Goal: Book appointment/travel/reservation

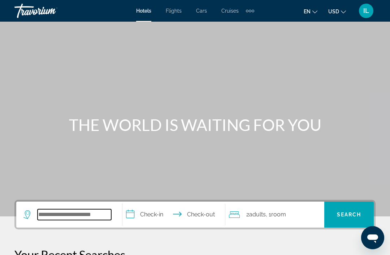
click at [75, 212] on input "Search widget" at bounding box center [75, 214] width 74 height 11
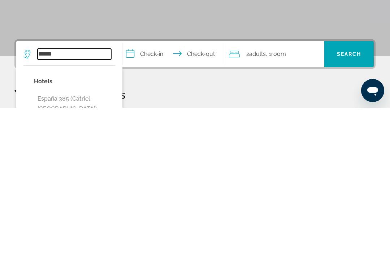
type input "******"
click at [145, 189] on input "**********" at bounding box center [174, 203] width 105 height 28
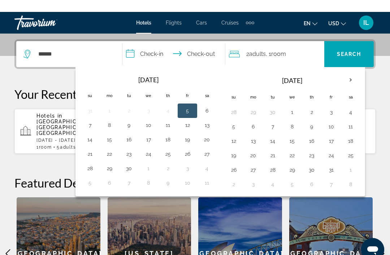
scroll to position [177, 0]
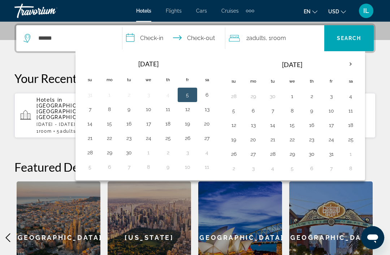
click at [343, 64] on th "Next month" at bounding box center [351, 64] width 20 height 16
click at [353, 66] on th "Next month" at bounding box center [351, 64] width 20 height 16
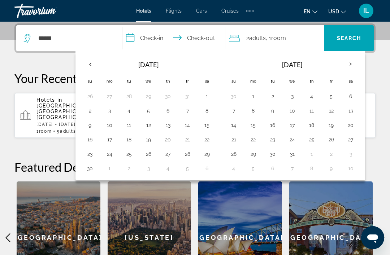
click at [350, 65] on th "Next month" at bounding box center [351, 64] width 20 height 16
click at [349, 66] on th "Next month" at bounding box center [351, 64] width 20 height 16
click at [351, 65] on th "Next month" at bounding box center [351, 64] width 20 height 16
click at [352, 66] on th "Next month" at bounding box center [351, 64] width 20 height 16
click at [353, 64] on th "Next month" at bounding box center [351, 64] width 20 height 16
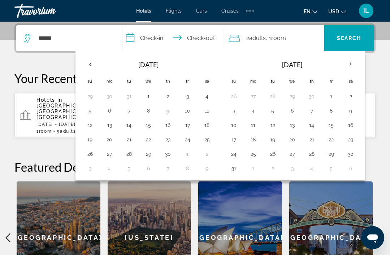
click at [350, 65] on th "Next month" at bounding box center [351, 64] width 20 height 16
click at [351, 66] on th "Next month" at bounding box center [351, 64] width 20 height 16
click at [237, 127] on button "12" at bounding box center [234, 125] width 12 height 10
click at [250, 139] on button "20" at bounding box center [253, 140] width 12 height 10
type input "**********"
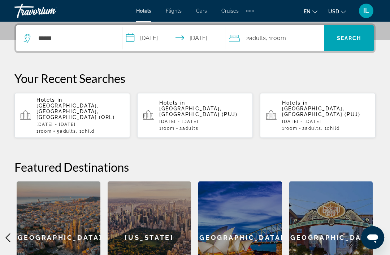
click at [239, 40] on icon "Travelers: 2 adults, 0 children" at bounding box center [234, 38] width 11 height 7
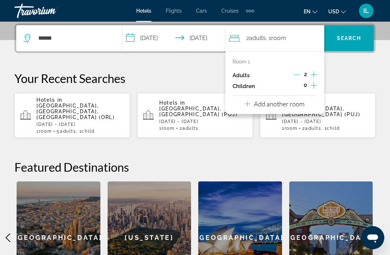
click at [308, 87] on div "0" at bounding box center [305, 86] width 23 height 11
click at [312, 87] on icon "Increment children" at bounding box center [314, 85] width 7 height 9
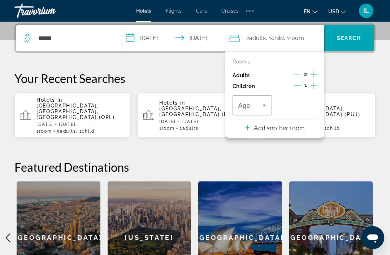
click at [264, 108] on icon "Travelers: 2 adults, 1 child" at bounding box center [264, 105] width 9 height 9
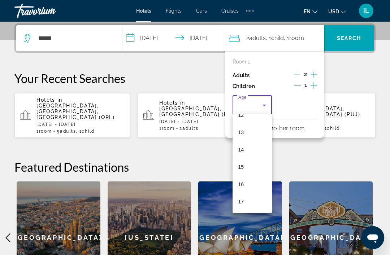
scroll to position [219, 0]
click at [245, 188] on mat-option "16" at bounding box center [253, 184] width 40 height 17
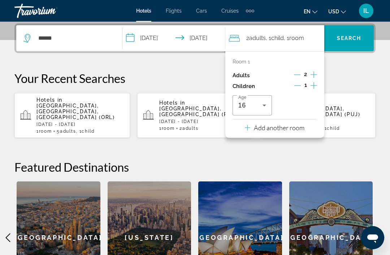
click at [349, 46] on span "Search widget" at bounding box center [348, 38] width 49 height 17
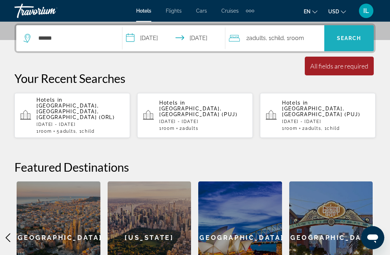
click at [351, 40] on span "Search" at bounding box center [349, 38] width 25 height 6
click at [352, 69] on div "All fields are required" at bounding box center [339, 66] width 58 height 8
click at [292, 43] on span ", 1 Room rooms" at bounding box center [294, 38] width 20 height 10
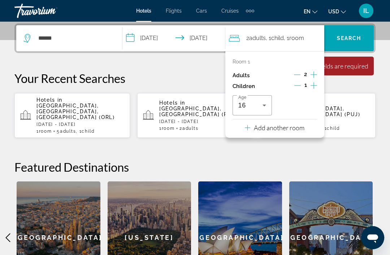
click at [300, 146] on div "**********" at bounding box center [195, 158] width 390 height 271
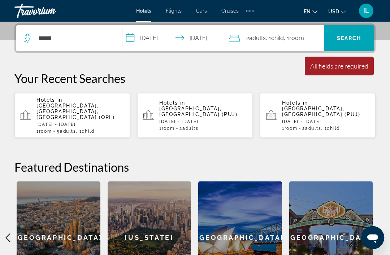
click at [276, 41] on span "Child" at bounding box center [277, 38] width 13 height 7
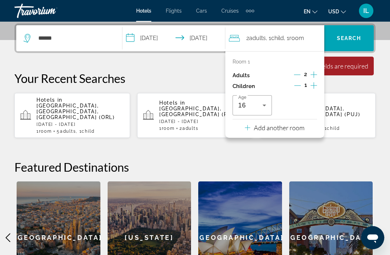
click at [300, 160] on h2 "Featured Destinations" at bounding box center [194, 167] width 361 height 14
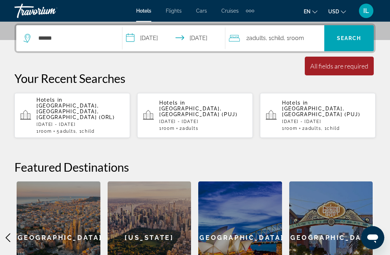
click at [347, 42] on span "Search widget" at bounding box center [348, 38] width 49 height 17
click at [356, 37] on span "Search" at bounding box center [349, 38] width 25 height 6
click at [342, 67] on div "All fields are required" at bounding box center [339, 66] width 58 height 8
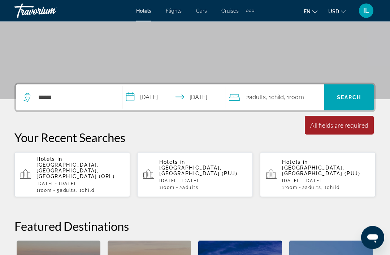
scroll to position [117, 0]
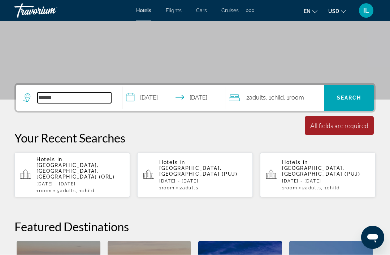
click at [61, 102] on input "******" at bounding box center [75, 98] width 74 height 11
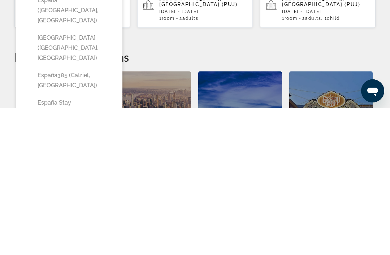
scroll to position [144, 0]
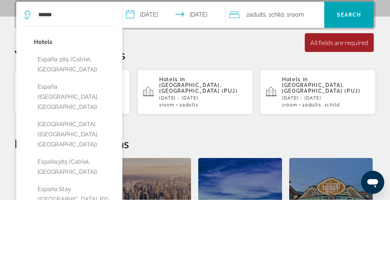
click at [91, 108] on button "España 385 (Catriel, [GEOGRAPHIC_DATA])" at bounding box center [74, 120] width 81 height 24
type input "**********"
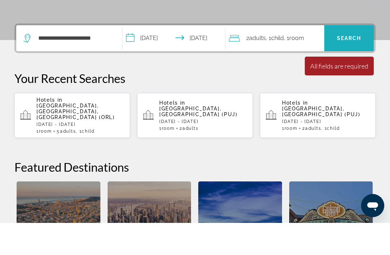
click at [349, 62] on span "Search widget" at bounding box center [348, 70] width 49 height 17
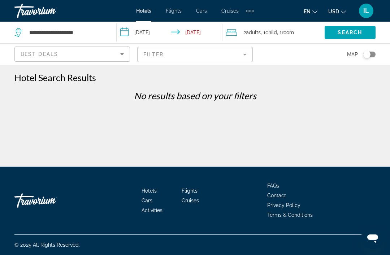
scroll to position [23, 0]
click at [84, 34] on input "**********" at bounding box center [67, 32] width 77 height 11
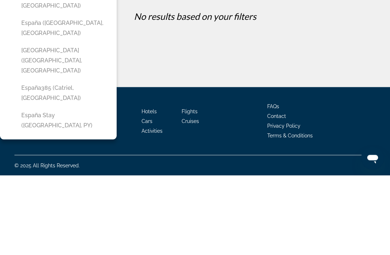
click at [92, 188] on button "España Stay ([GEOGRAPHIC_DATA], PY)" at bounding box center [64, 200] width 92 height 24
type input "**********"
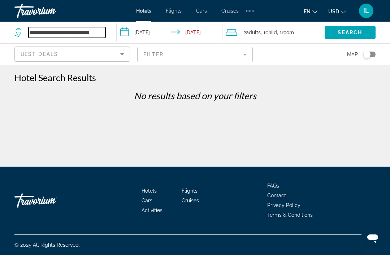
scroll to position [0, 0]
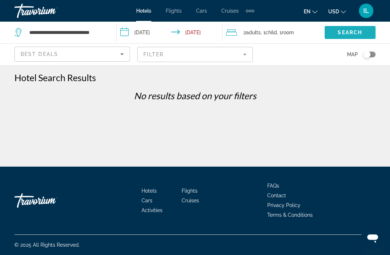
click at [354, 35] on span "Search" at bounding box center [350, 33] width 25 height 6
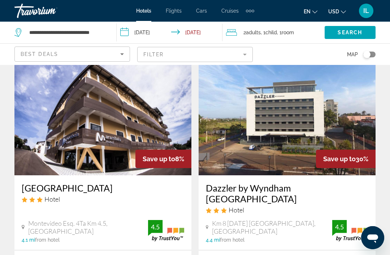
scroll to position [816, 0]
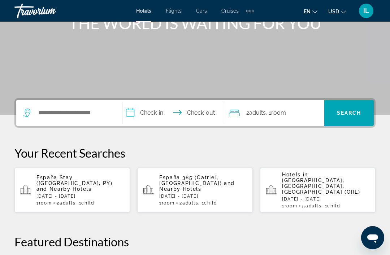
scroll to position [90, 0]
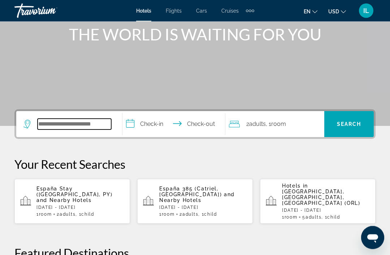
click at [77, 125] on input "Search widget" at bounding box center [75, 124] width 74 height 11
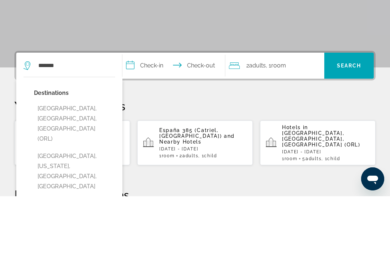
click at [93, 161] on button "[GEOGRAPHIC_DATA], [GEOGRAPHIC_DATA], [GEOGRAPHIC_DATA] (ORL)" at bounding box center [74, 183] width 81 height 44
type input "**********"
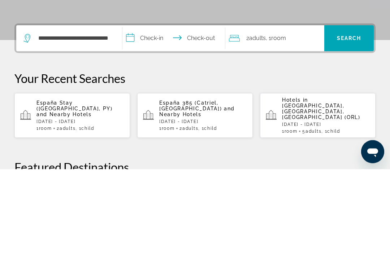
click at [133, 112] on input "**********" at bounding box center [174, 126] width 105 height 28
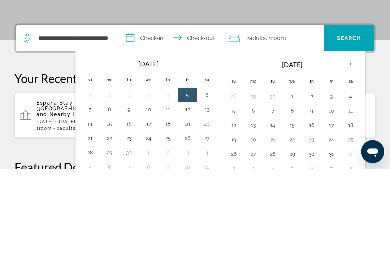
scroll to position [177, 0]
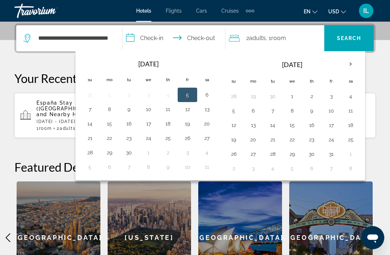
click at [351, 68] on th "Next month" at bounding box center [351, 64] width 20 height 16
click at [315, 114] on button "6" at bounding box center [312, 111] width 12 height 10
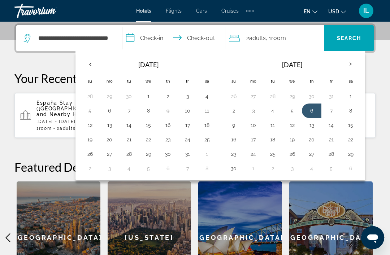
click at [235, 126] on button "9" at bounding box center [234, 125] width 12 height 10
type input "**********"
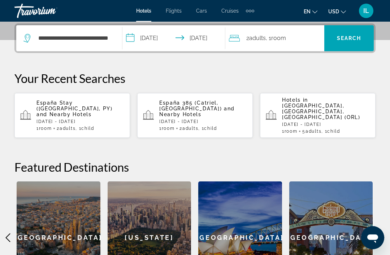
click at [286, 46] on div "2 Adult Adults , 1 Room rooms" at bounding box center [276, 38] width 95 height 26
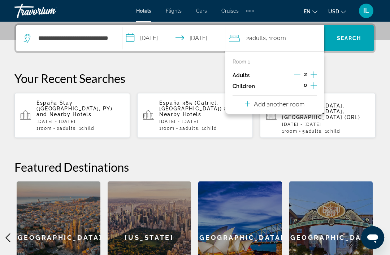
click at [310, 90] on div "0" at bounding box center [305, 86] width 23 height 11
click at [312, 85] on icon "Increment children" at bounding box center [314, 85] width 7 height 9
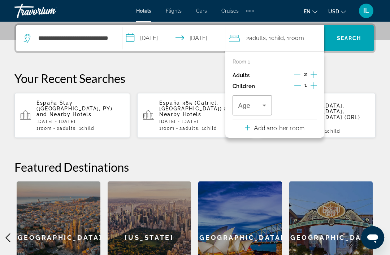
click at [263, 108] on icon "Travelers: 2 adults, 1 child" at bounding box center [264, 105] width 9 height 9
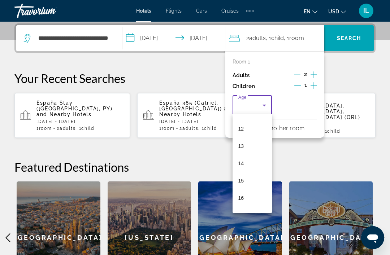
scroll to position [205, 0]
click at [247, 179] on mat-option "15" at bounding box center [253, 180] width 40 height 17
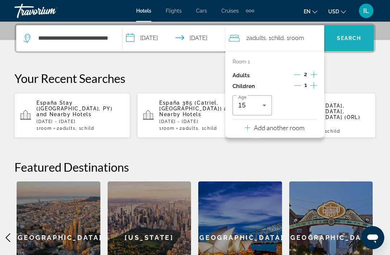
click at [352, 41] on span "Search" at bounding box center [349, 38] width 25 height 6
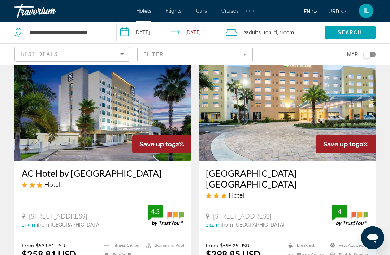
scroll to position [329, 0]
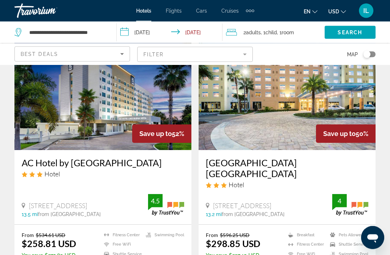
click at [129, 116] on img "Main content" at bounding box center [102, 93] width 177 height 116
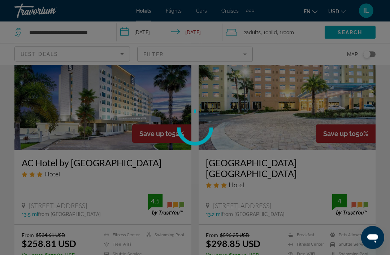
scroll to position [334, 0]
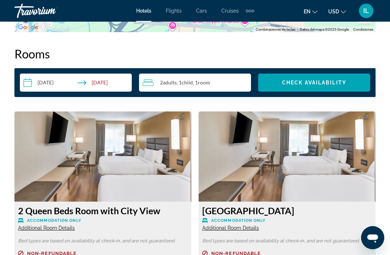
scroll to position [1034, 0]
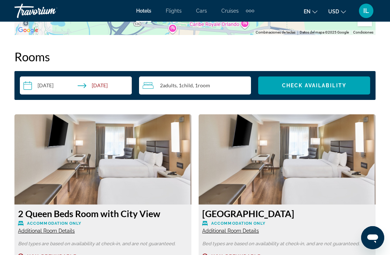
click at [85, 91] on input "**********" at bounding box center [77, 87] width 115 height 20
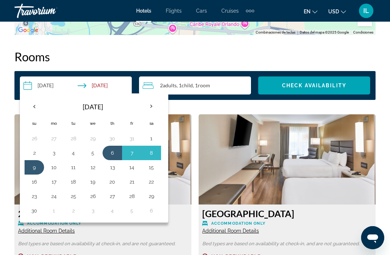
click at [131, 157] on button "7" at bounding box center [132, 153] width 12 height 10
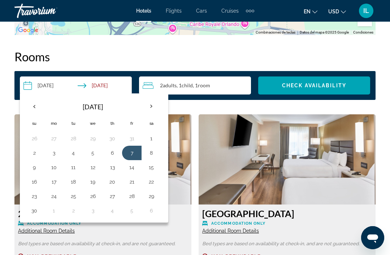
click at [38, 171] on button "9" at bounding box center [35, 168] width 12 height 10
type input "**********"
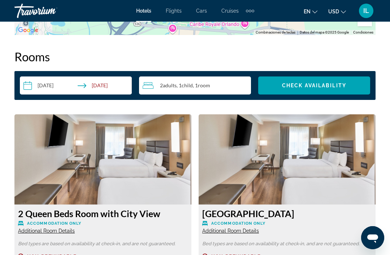
click at [338, 90] on span "Search widget" at bounding box center [314, 85] width 112 height 17
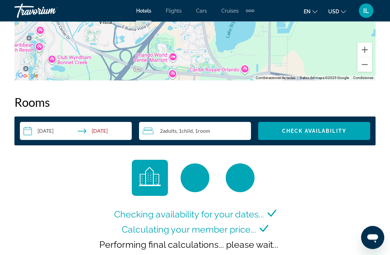
scroll to position [978, 0]
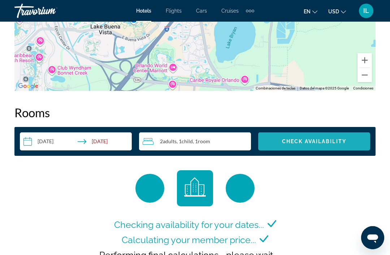
click at [343, 142] on span "Check Availability" at bounding box center [314, 142] width 64 height 6
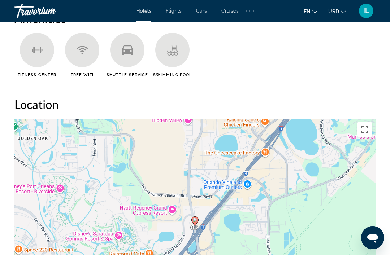
scroll to position [732, 0]
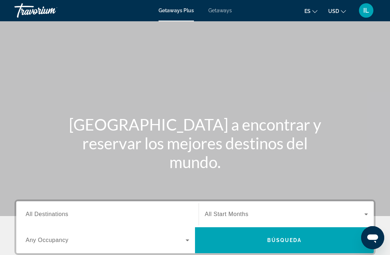
scroll to position [4, 0]
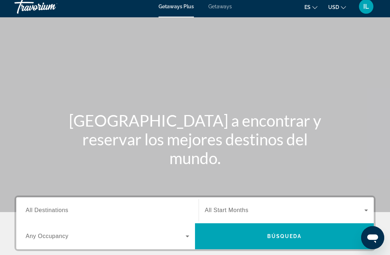
click at [54, 213] on span "All Destinations" at bounding box center [47, 210] width 43 height 6
click at [54, 214] on input "Destination All Destinations" at bounding box center [108, 211] width 164 height 9
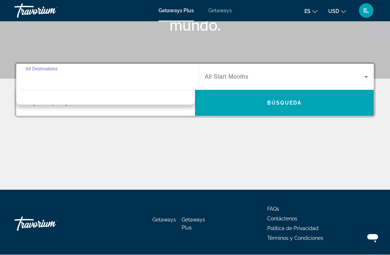
scroll to position [138, 0]
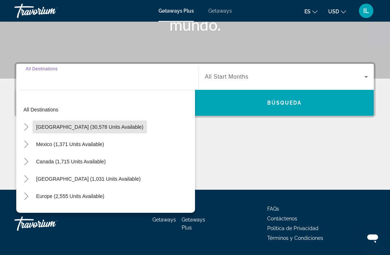
click at [92, 130] on span "Search widget" at bounding box center [90, 126] width 114 height 17
type input "**********"
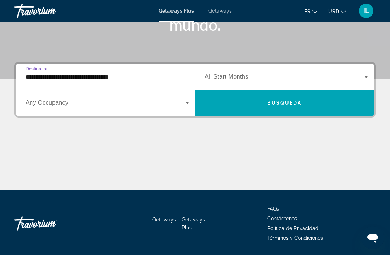
click at [185, 107] on icon "Search widget" at bounding box center [187, 103] width 9 height 9
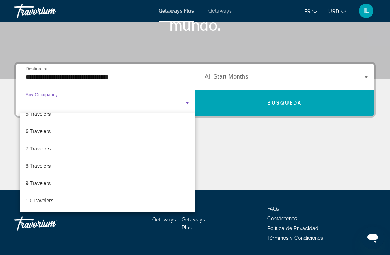
scroll to position [80, 0]
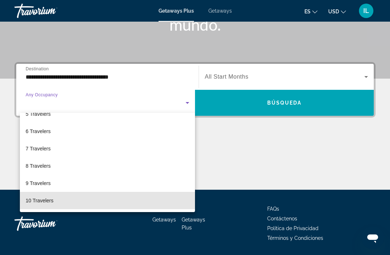
click at [44, 202] on span "10 Travelers" at bounding box center [40, 200] width 28 height 9
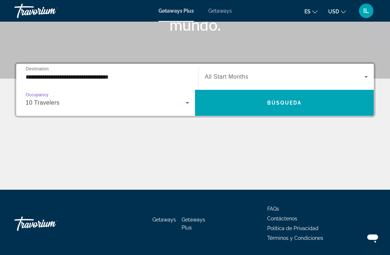
click at [367, 78] on icon "Search widget" at bounding box center [366, 77] width 9 height 9
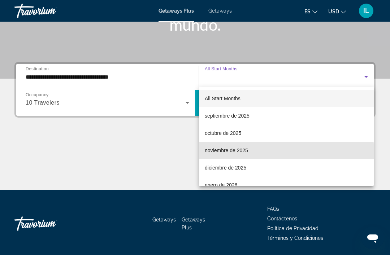
click at [238, 154] on span "noviembre de 2025" at bounding box center [226, 150] width 43 height 9
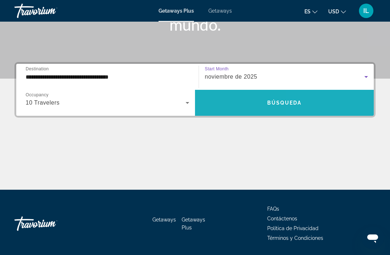
click at [307, 105] on span "Search widget" at bounding box center [284, 102] width 179 height 17
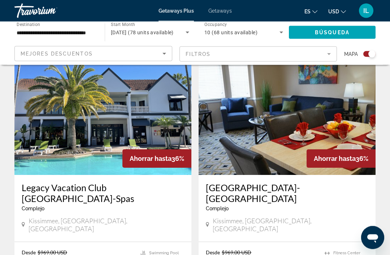
scroll to position [519, 0]
click at [92, 141] on img "Main content" at bounding box center [102, 118] width 177 height 116
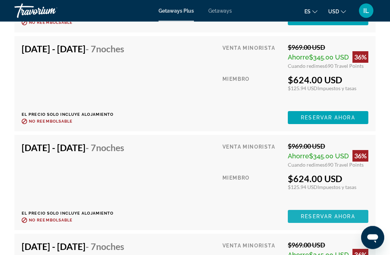
scroll to position [1831, 0]
click at [336, 214] on span "Reservar ahora" at bounding box center [328, 217] width 54 height 6
